Goal: Find specific page/section: Find specific page/section

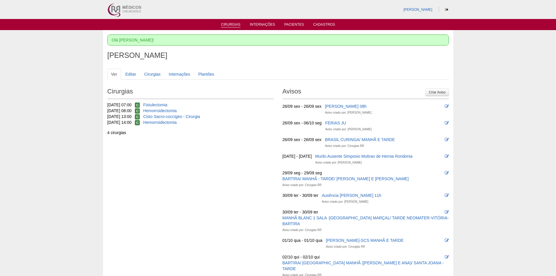
click at [230, 24] on link "Cirurgias" at bounding box center [231, 24] width 20 height 5
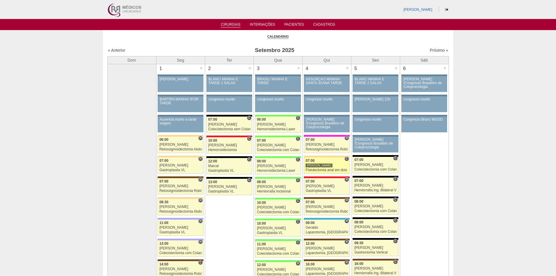
click at [328, 159] on div "07:00" at bounding box center [327, 161] width 42 height 4
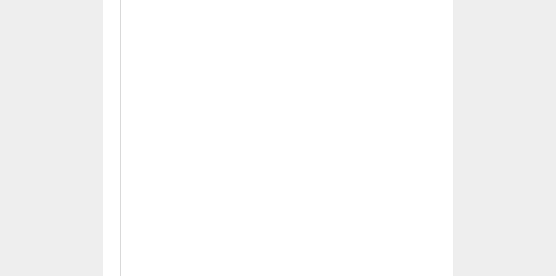
scroll to position [992, 0]
